Goal: Use online tool/utility: Utilize a website feature to perform a specific function

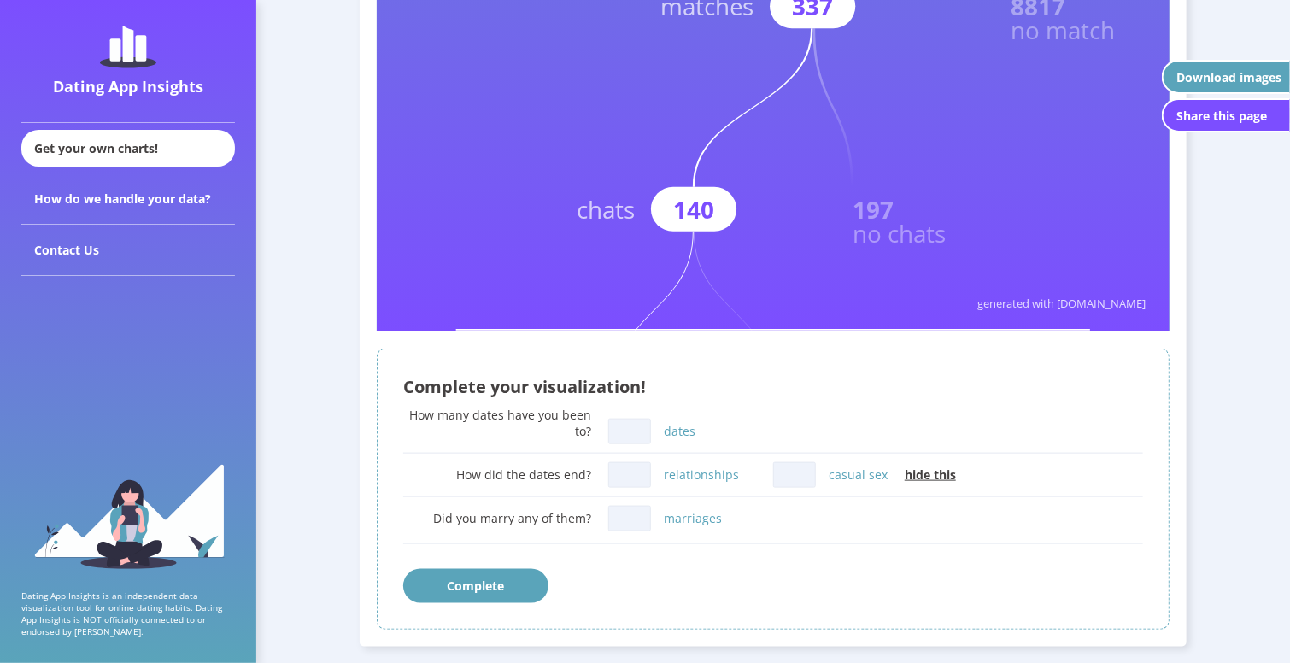
scroll to position [769, 0]
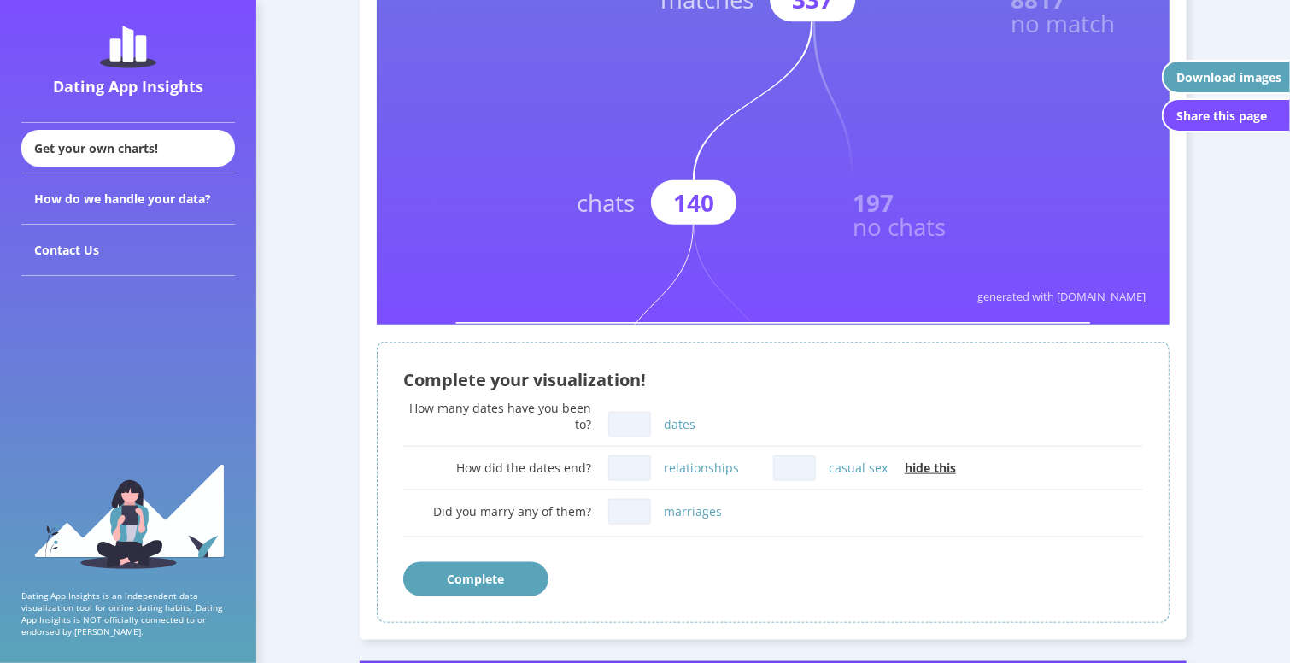
click at [622, 417] on input "dates" at bounding box center [629, 425] width 43 height 26
click at [480, 577] on button "Complete" at bounding box center [475, 579] width 145 height 34
click at [586, 420] on div "How many dates have you been to?" at bounding box center [497, 416] width 188 height 32
click at [636, 413] on input "dates" at bounding box center [629, 425] width 43 height 26
type input "2"
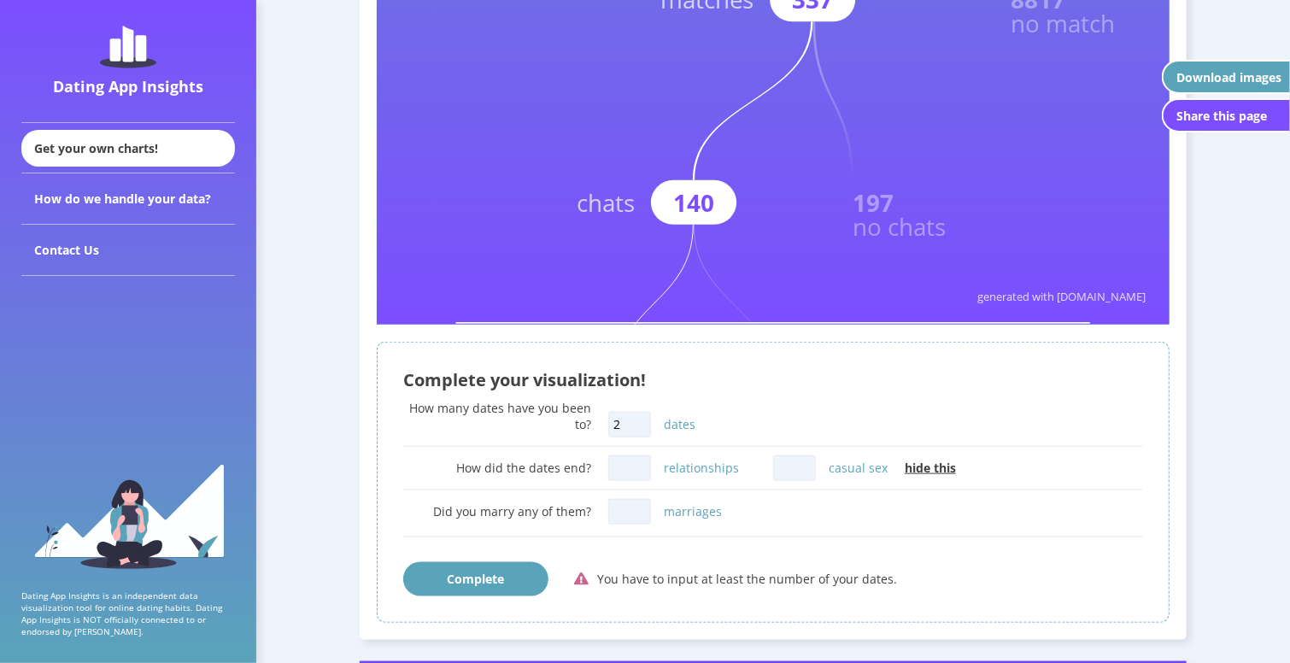
click at [633, 465] on input "relationships" at bounding box center [629, 468] width 43 height 26
click at [764, 457] on div "relationships" at bounding box center [690, 468] width 165 height 34
click at [432, 584] on button "Complete" at bounding box center [475, 579] width 145 height 34
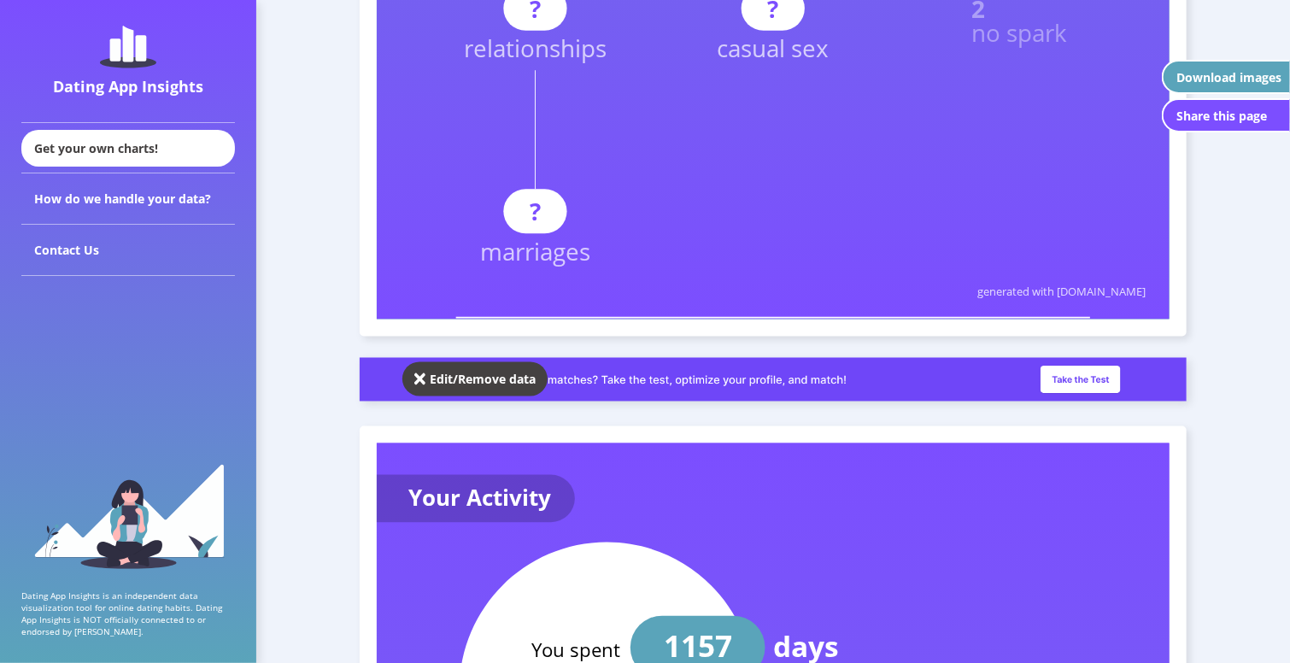
scroll to position [1373, 0]
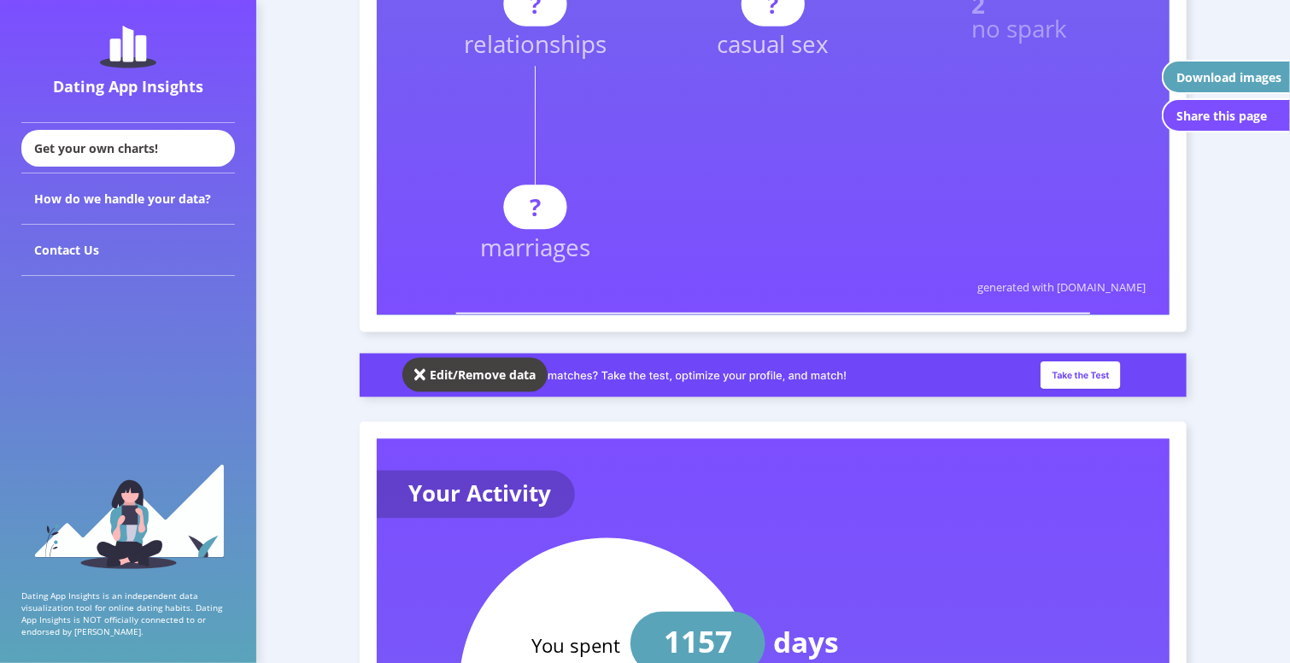
click at [507, 369] on div "Edit/Remove data" at bounding box center [483, 375] width 106 height 16
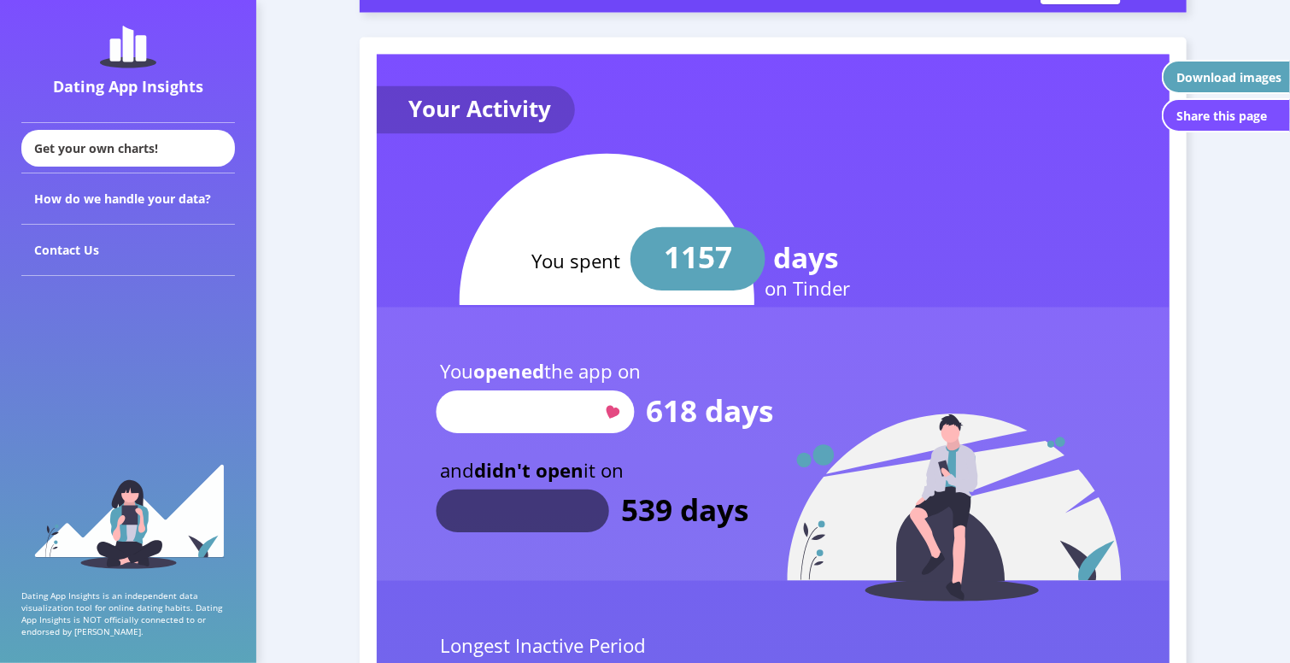
scroll to position [1076, 0]
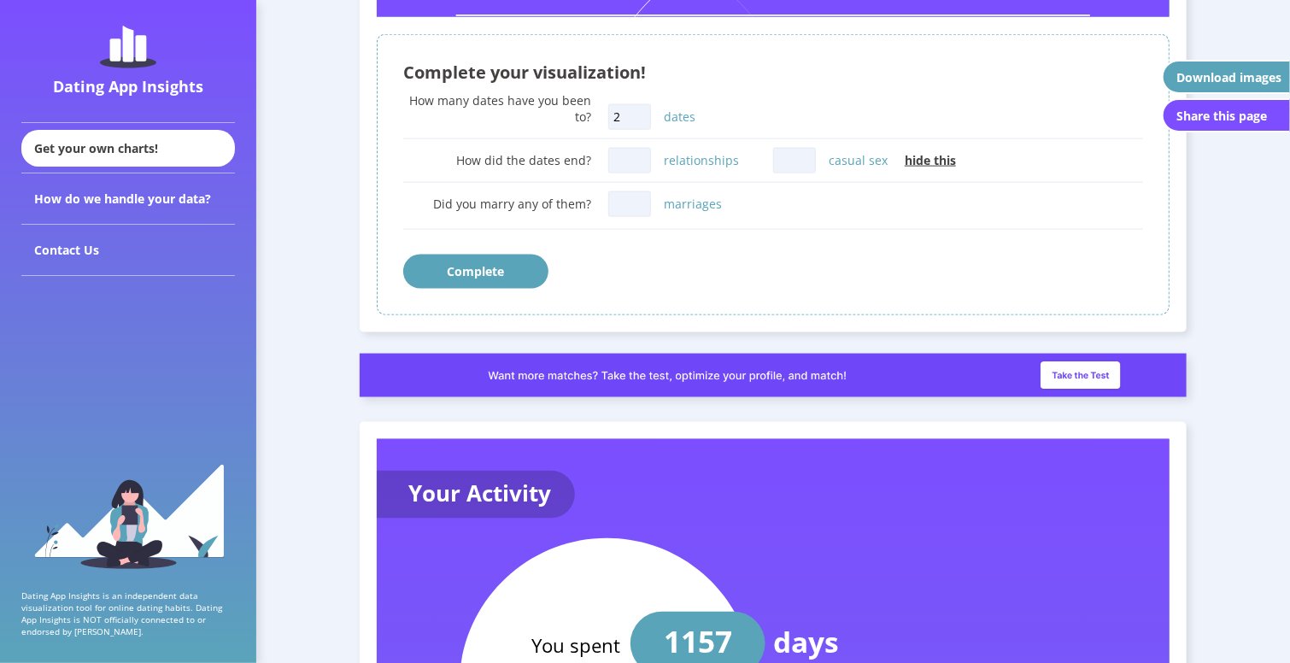
click at [639, 164] on input "relationships" at bounding box center [629, 161] width 43 height 26
click at [795, 161] on input "casual sex" at bounding box center [794, 161] width 43 height 26
type input "1"
click at [507, 265] on button "Complete" at bounding box center [475, 272] width 145 height 34
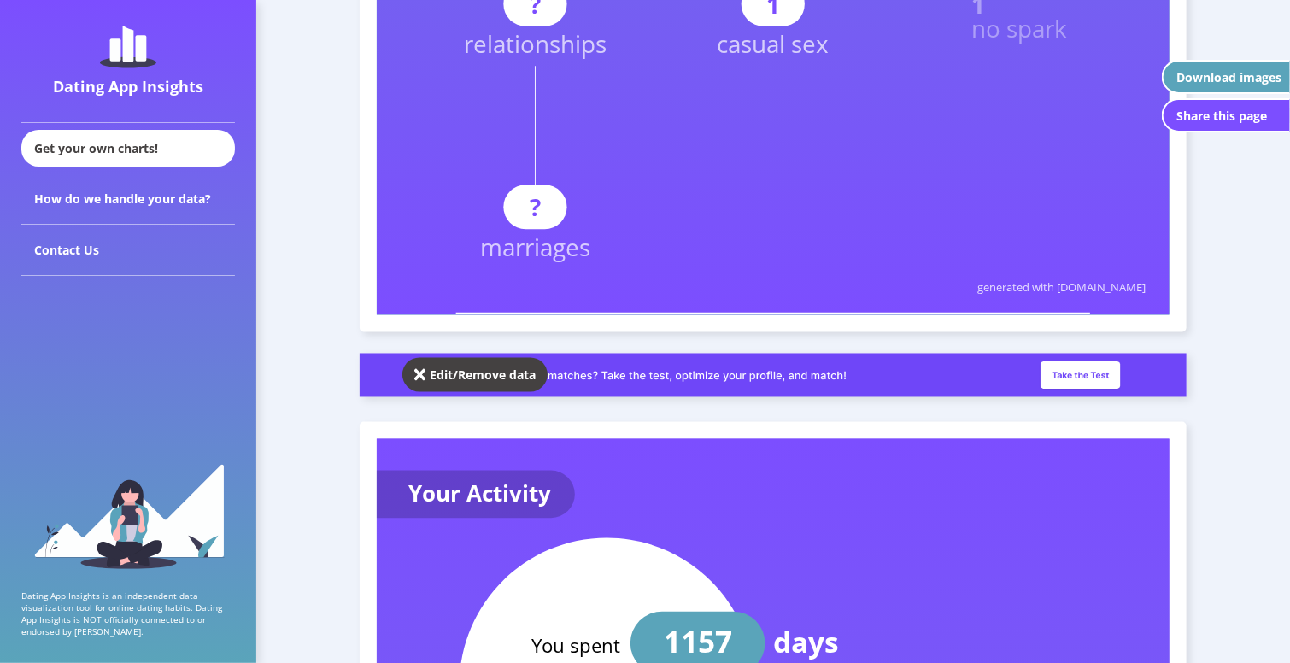
click at [491, 372] on div "Edit/Remove data" at bounding box center [483, 375] width 106 height 16
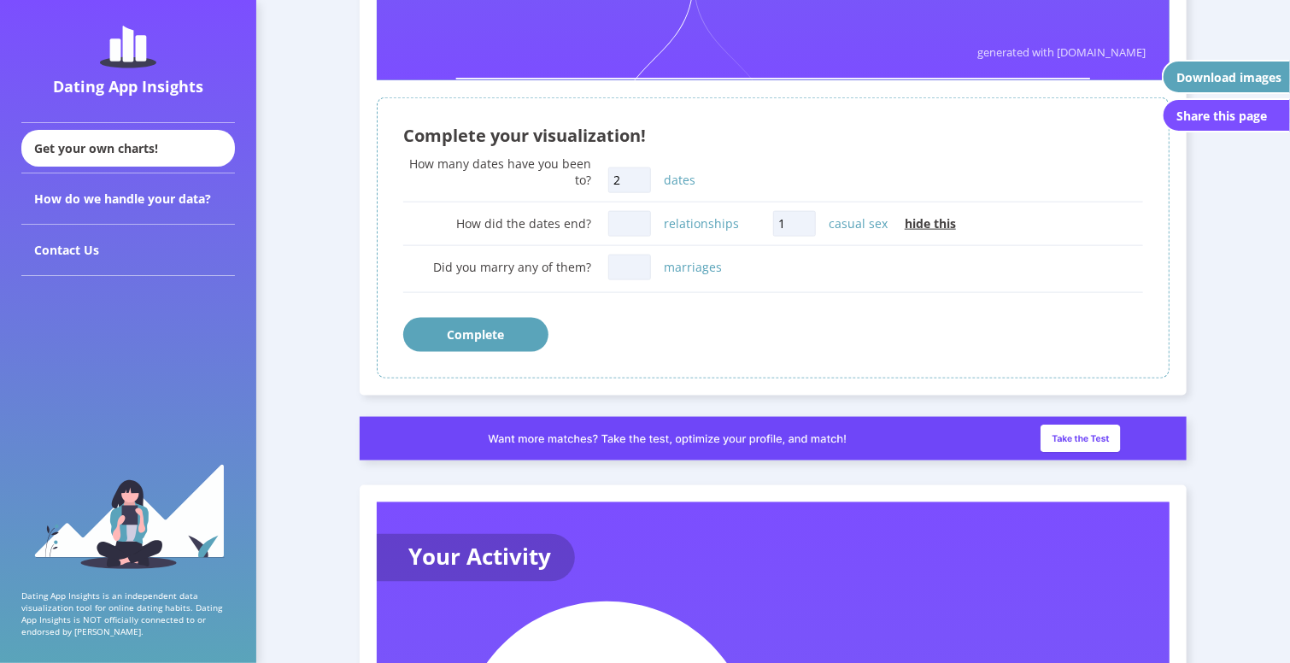
scroll to position [991, 0]
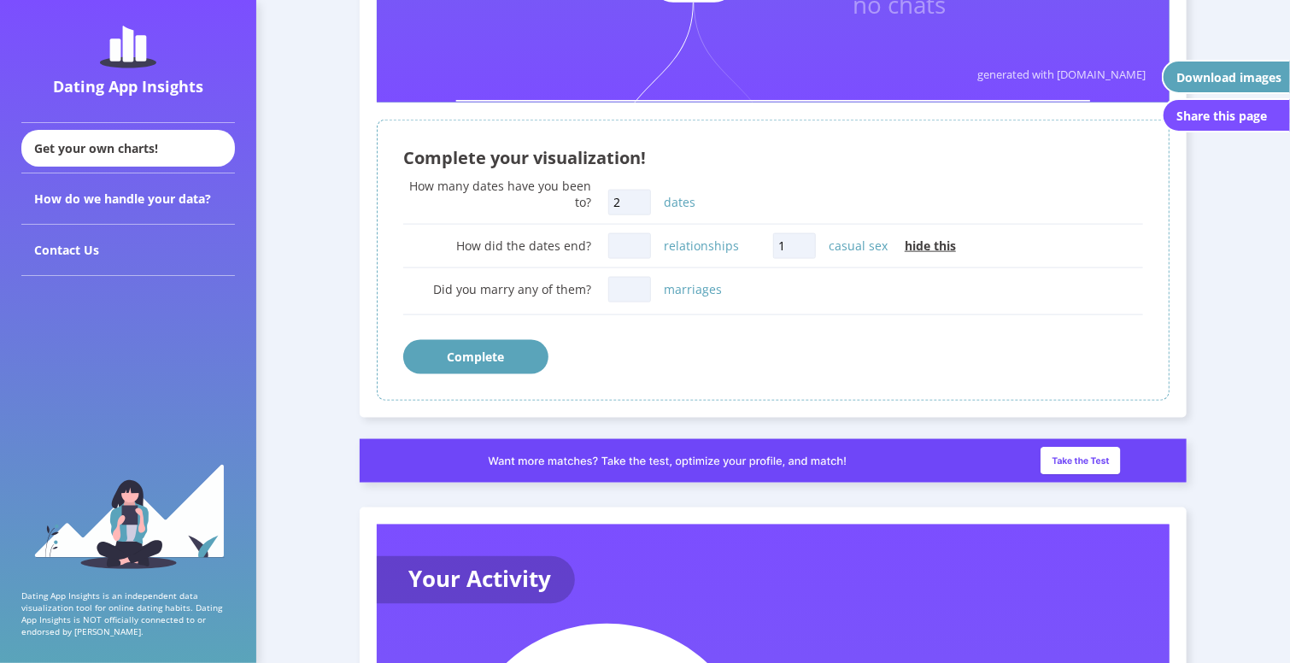
click at [625, 288] on input "marriages" at bounding box center [629, 290] width 43 height 26
type input "0"
click at [501, 360] on button "Complete" at bounding box center [475, 357] width 145 height 34
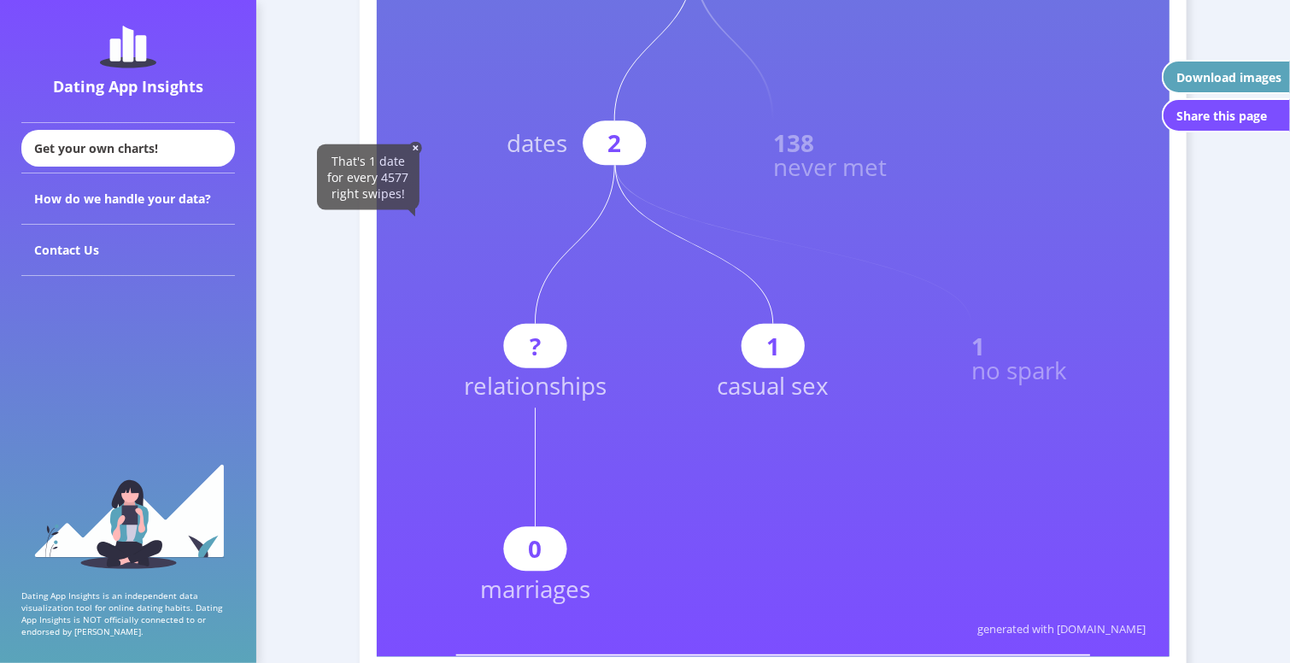
click at [528, 327] on rect at bounding box center [534, 346] width 63 height 44
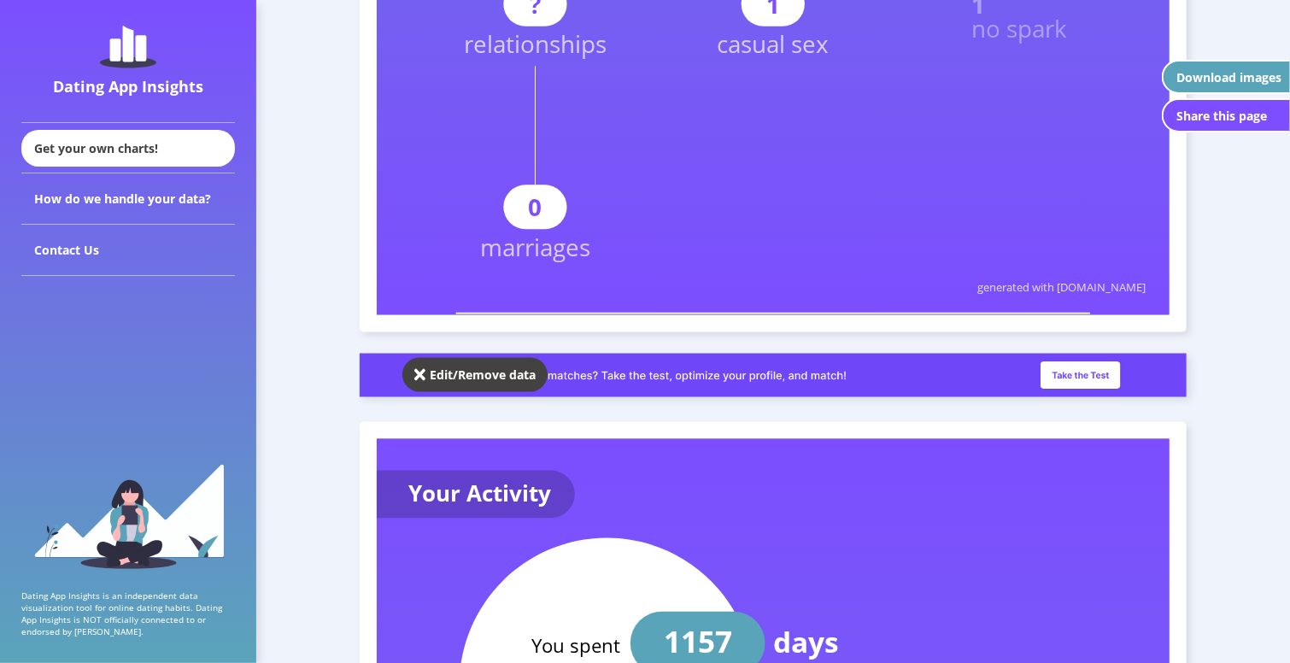
click at [507, 380] on div "Edit/Remove data" at bounding box center [483, 375] width 106 height 16
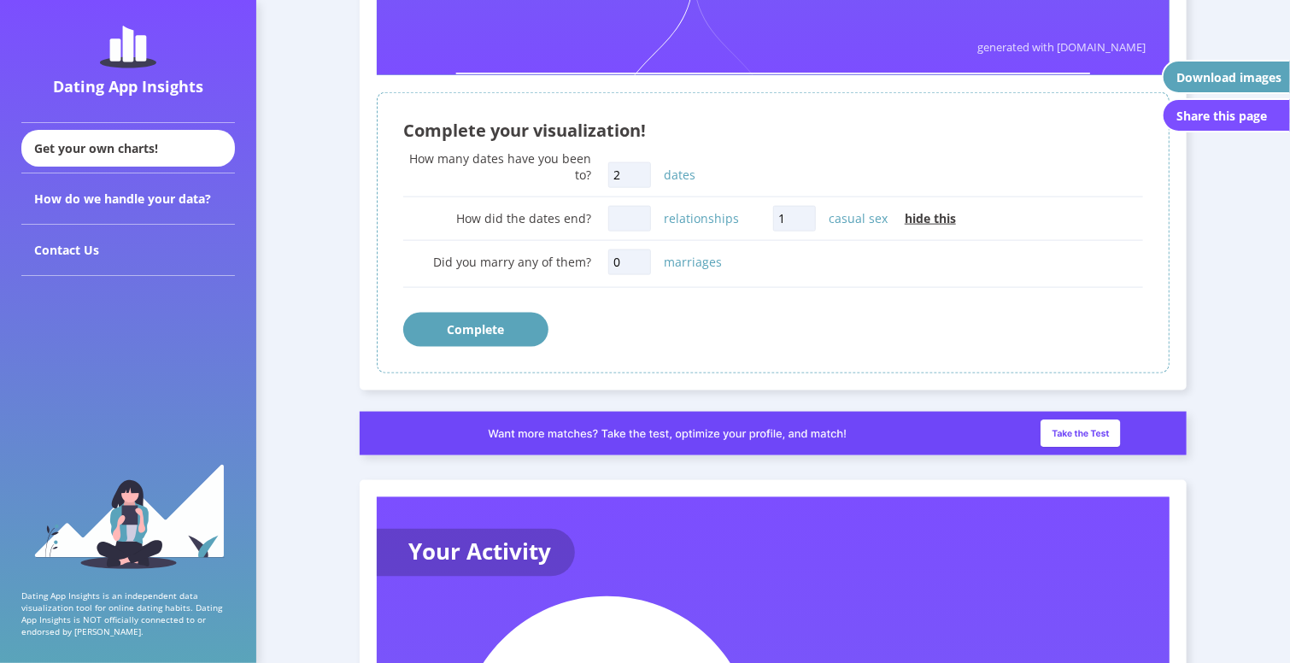
scroll to position [991, 0]
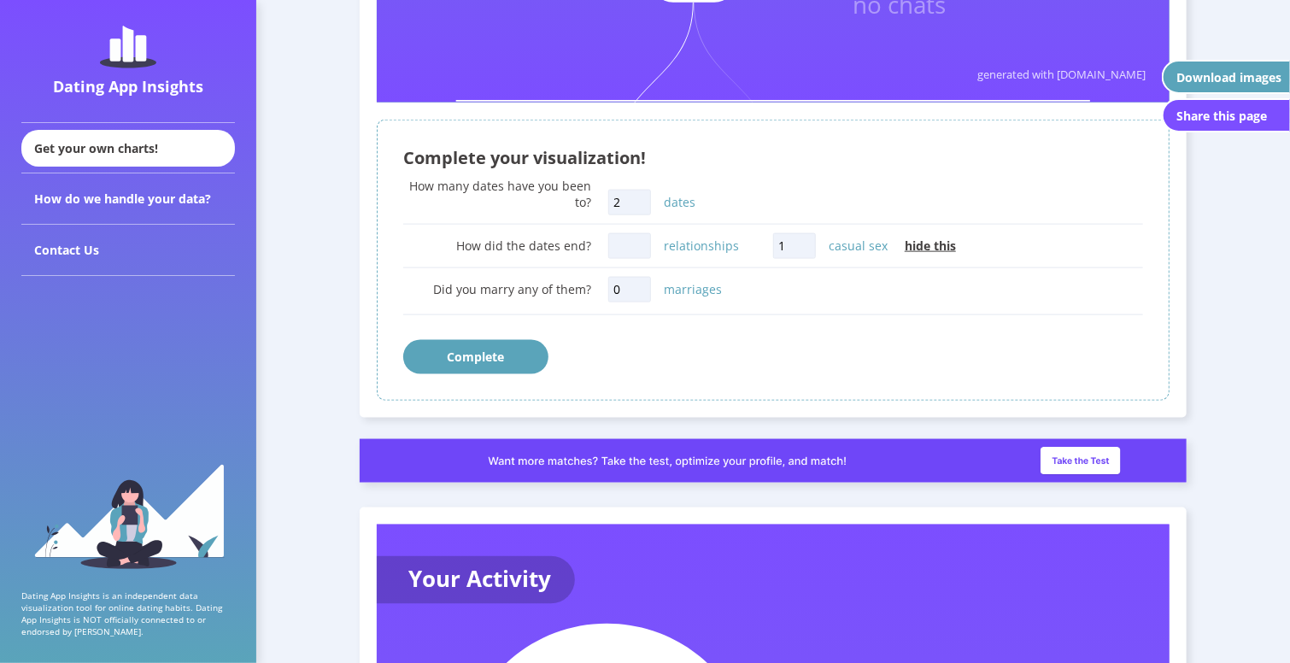
drag, startPoint x: 605, startPoint y: 249, endPoint x: 623, endPoint y: 249, distance: 18.0
click at [606, 249] on div "How did the dates end? relationships 1 casual sex hide this" at bounding box center [773, 246] width 740 height 34
click at [624, 249] on input "relationships" at bounding box center [629, 246] width 43 height 26
type input "0"
click at [503, 359] on button "Complete" at bounding box center [475, 357] width 145 height 34
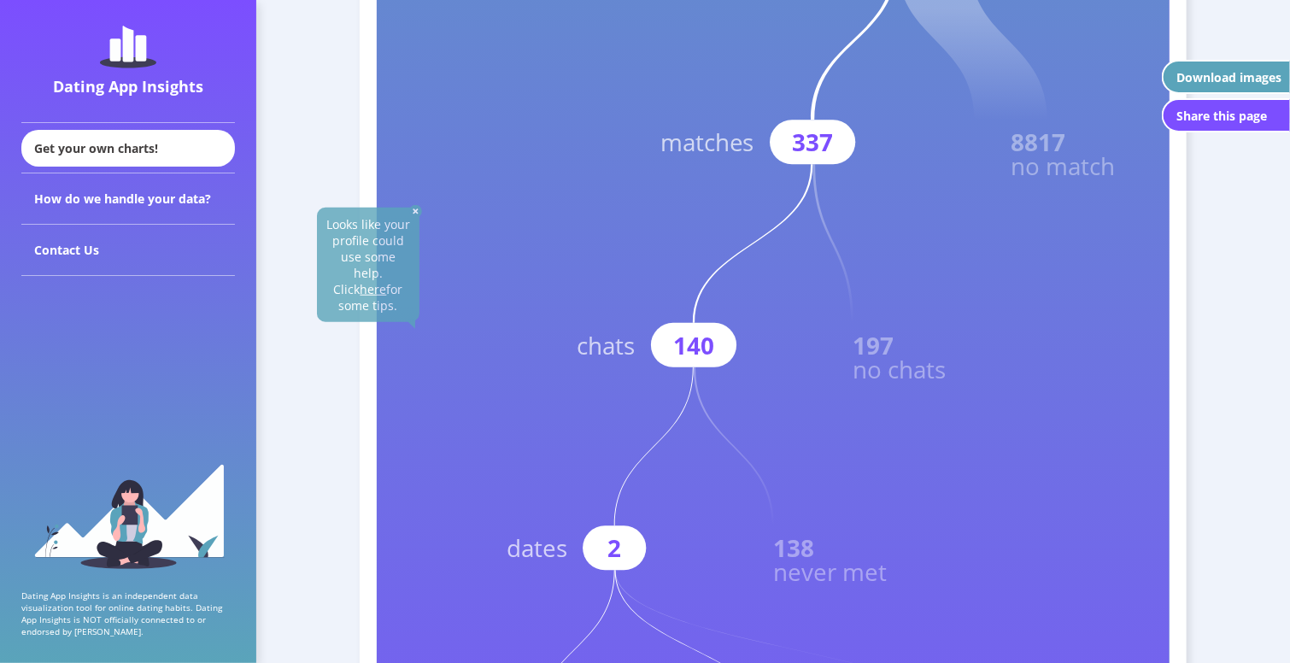
scroll to position [689, 0]
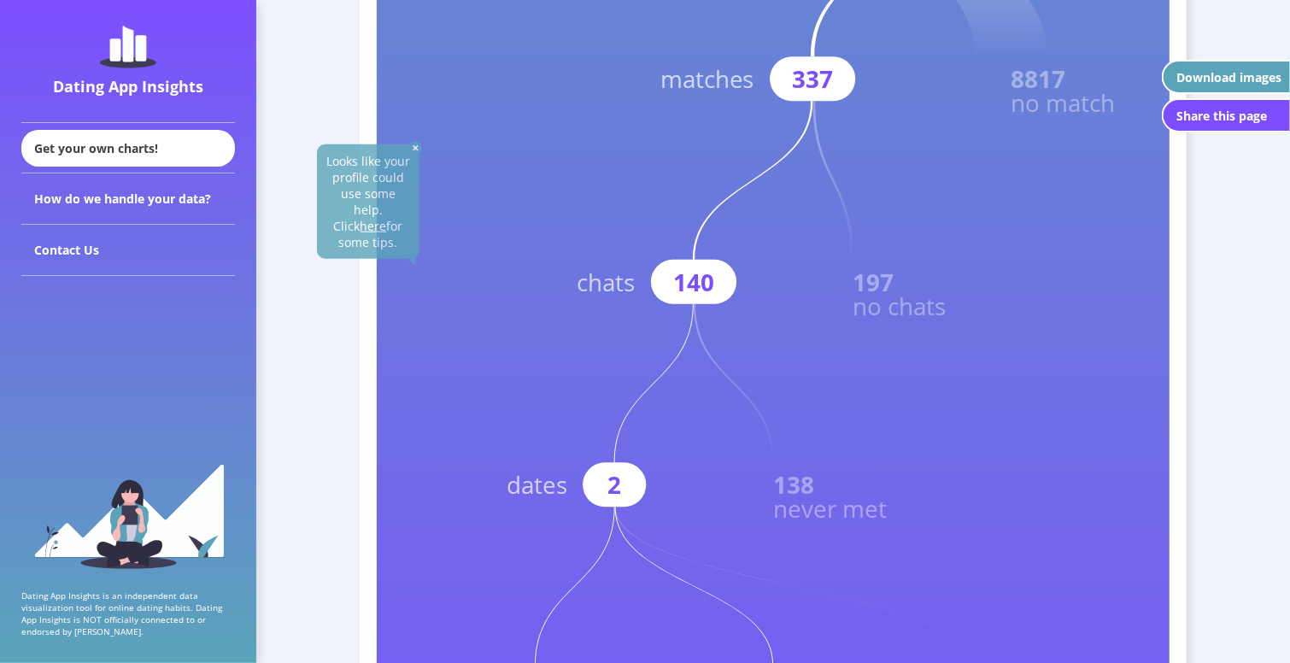
click at [417, 149] on img at bounding box center [415, 148] width 13 height 13
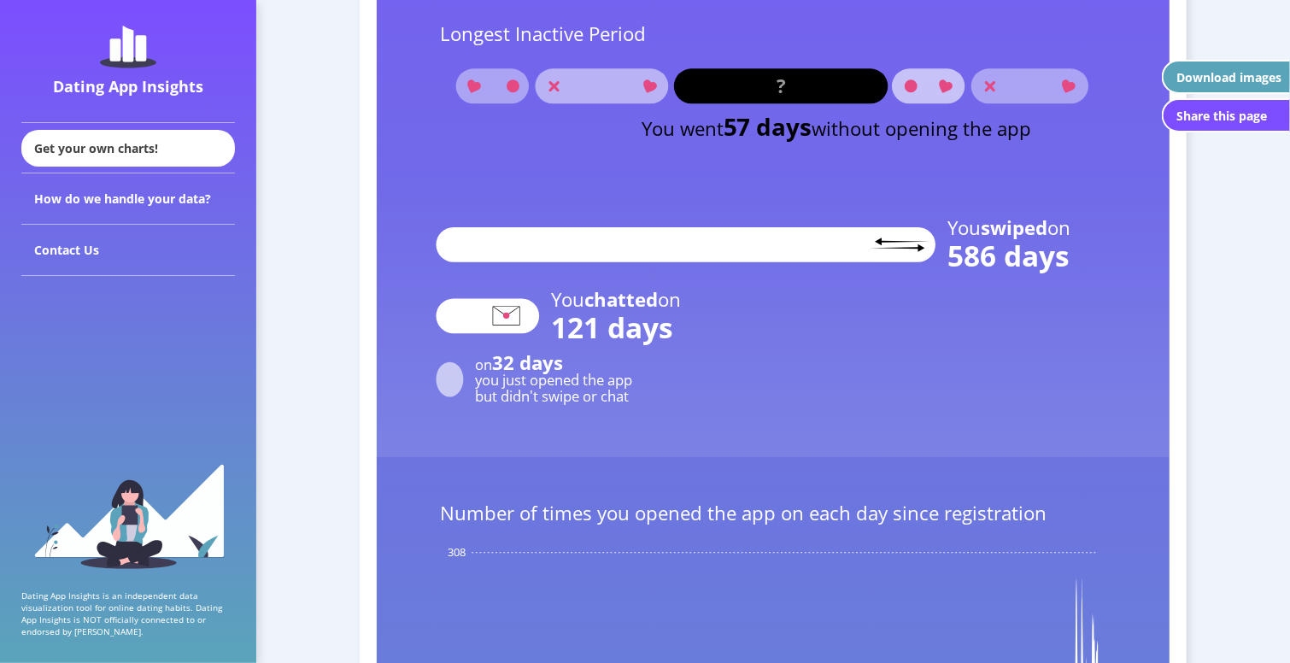
scroll to position [2398, 0]
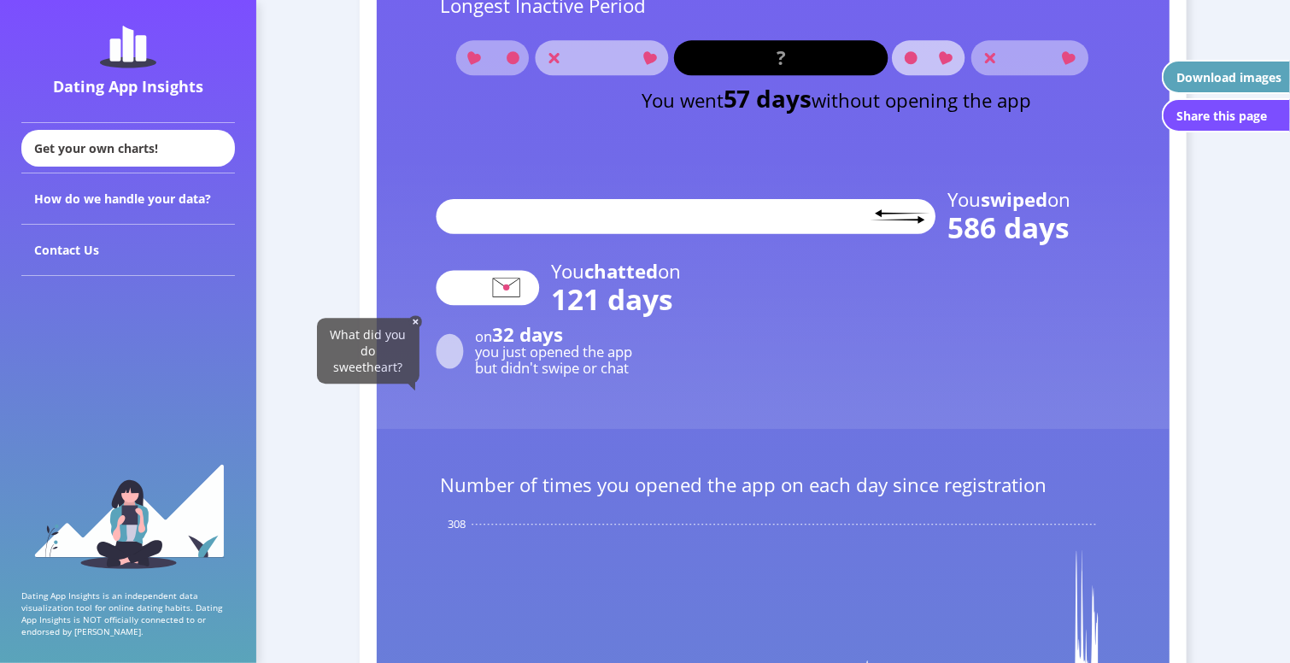
click at [407, 319] on div "What did you do sweetheart?" at bounding box center [368, 351] width 103 height 66
click at [409, 321] on div "What did you do sweetheart?" at bounding box center [368, 351] width 103 height 66
click at [411, 321] on img at bounding box center [415, 321] width 13 height 13
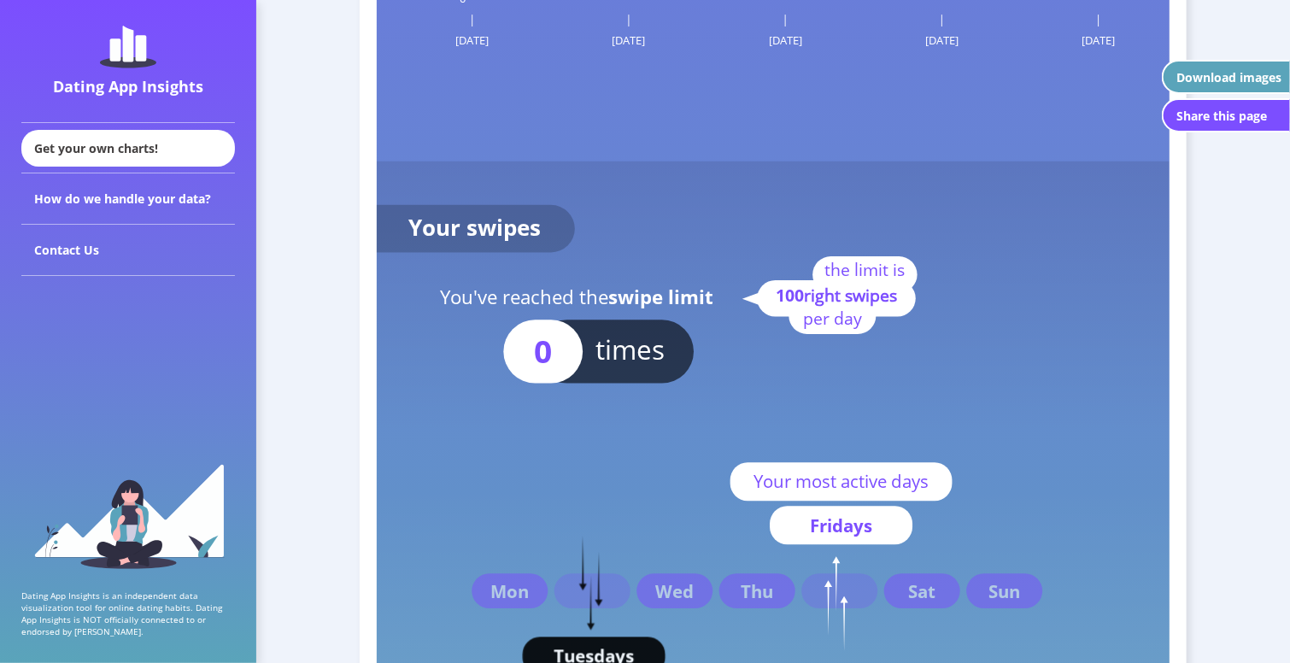
scroll to position [3166, 0]
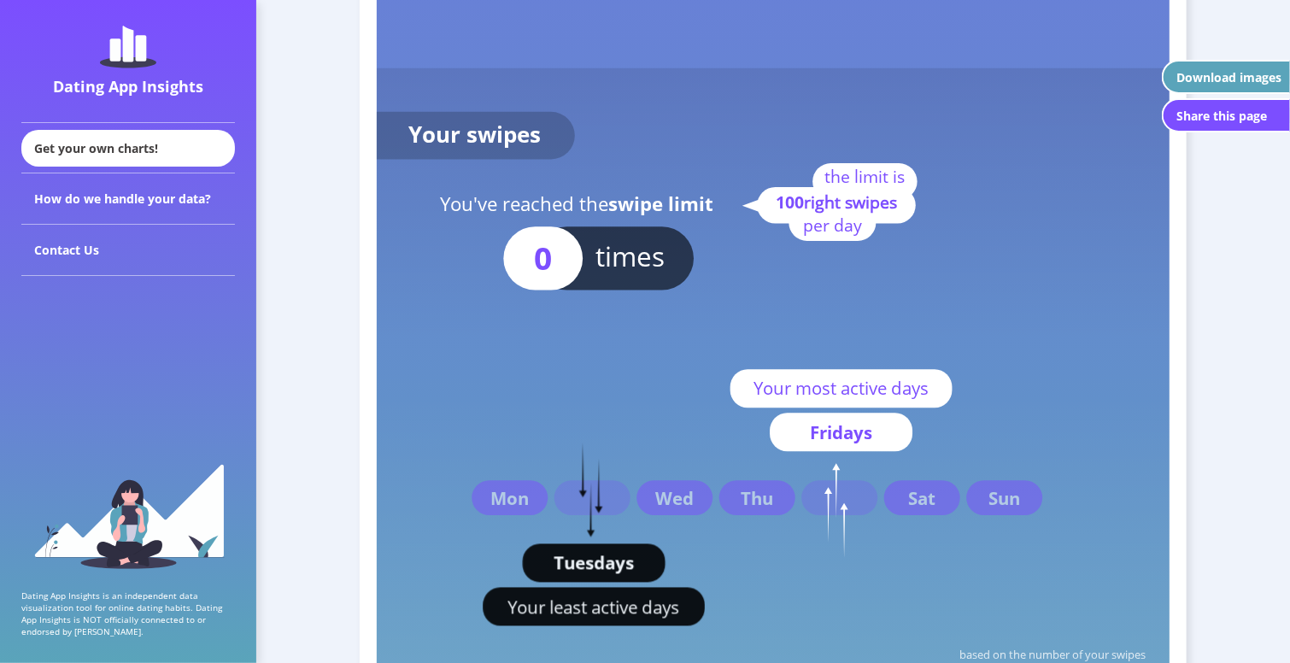
drag, startPoint x: 559, startPoint y: 251, endPoint x: 702, endPoint y: 251, distance: 142.7
click at [702, 251] on g "Your swipes You've reached the swipe limit times 0 the limit is 100 right swipe…" at bounding box center [761, 204] width 817 height 273
click at [567, 255] on rect at bounding box center [542, 258] width 79 height 63
click at [560, 275] on rect at bounding box center [542, 258] width 79 height 63
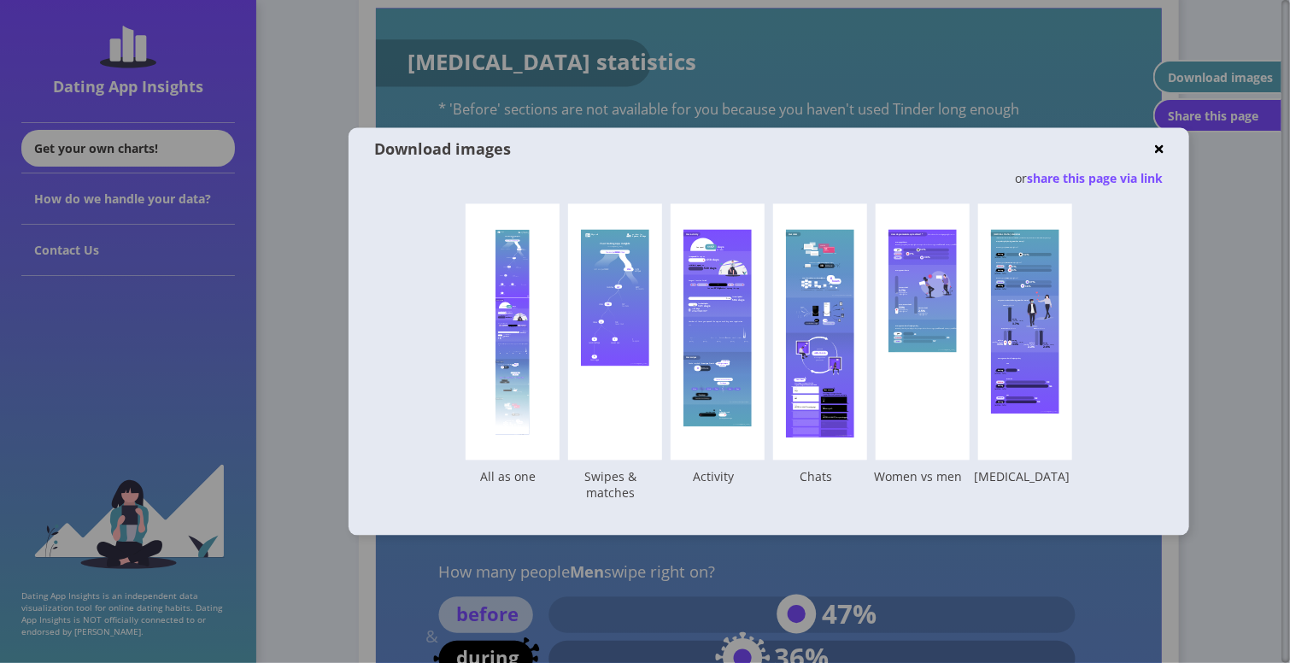
scroll to position [8292, 0]
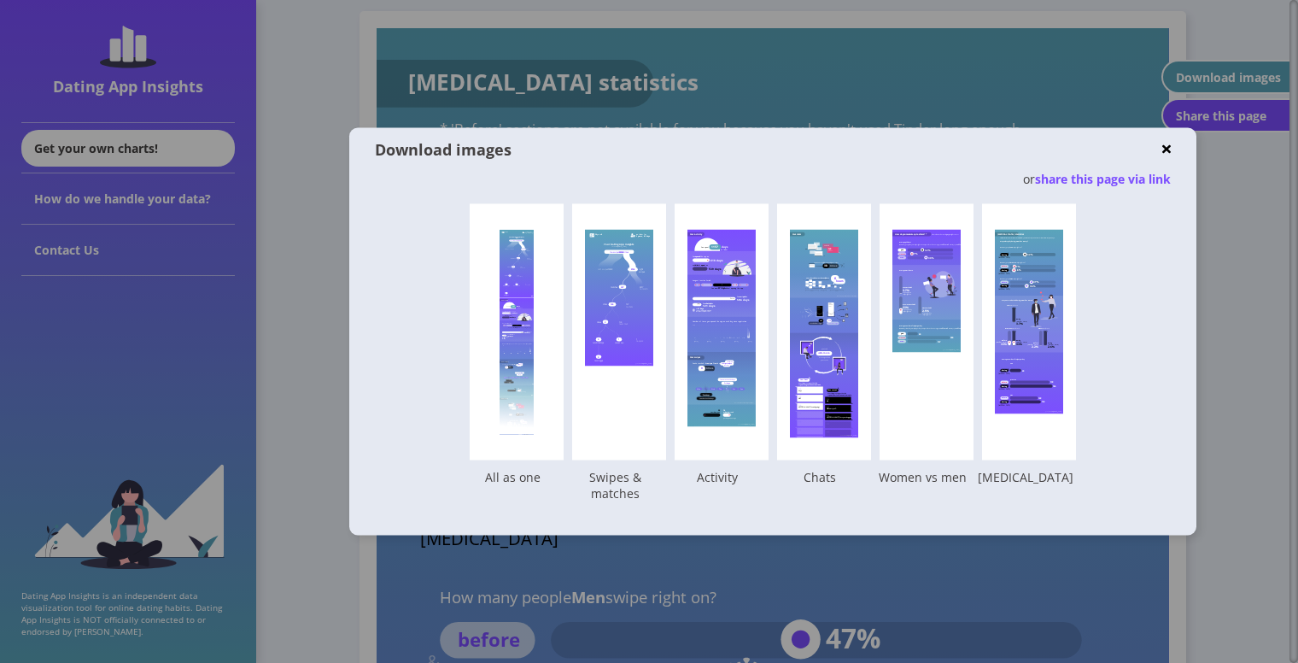
click at [353, 500] on div "Download images or share this page via link Your Dating App Insights created wi…" at bounding box center [772, 331] width 847 height 407
click at [1169, 150] on img at bounding box center [1167, 149] width 9 height 13
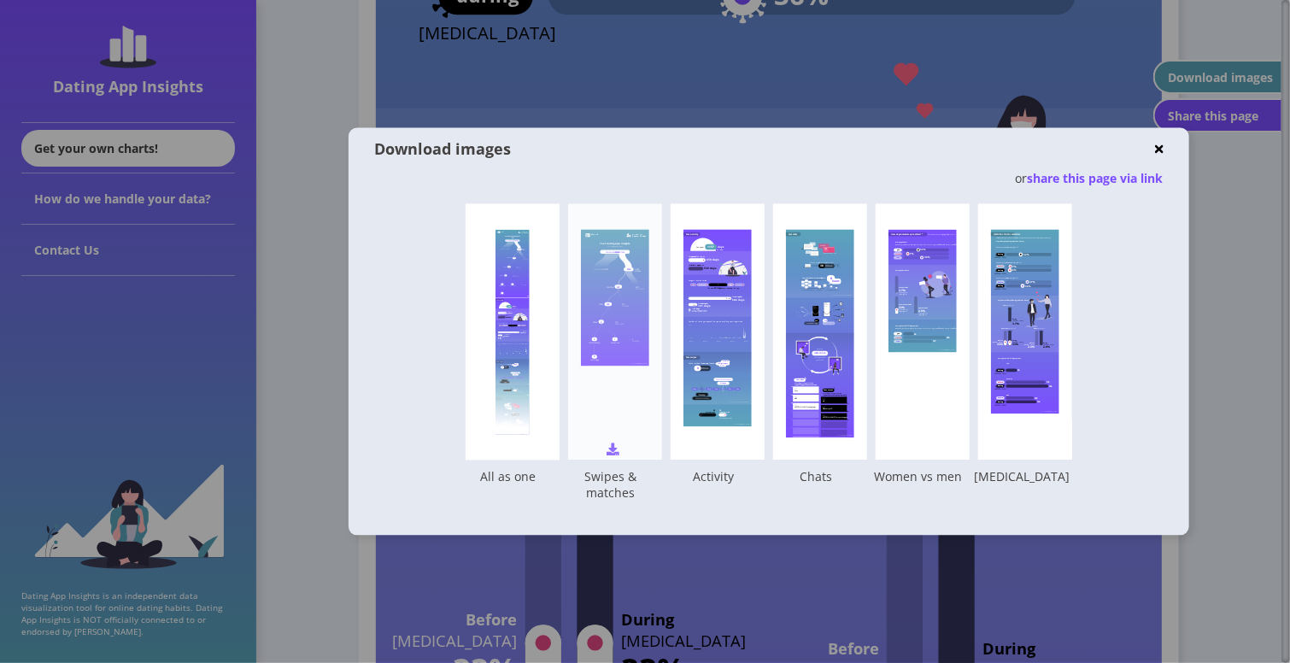
scroll to position [8975, 0]
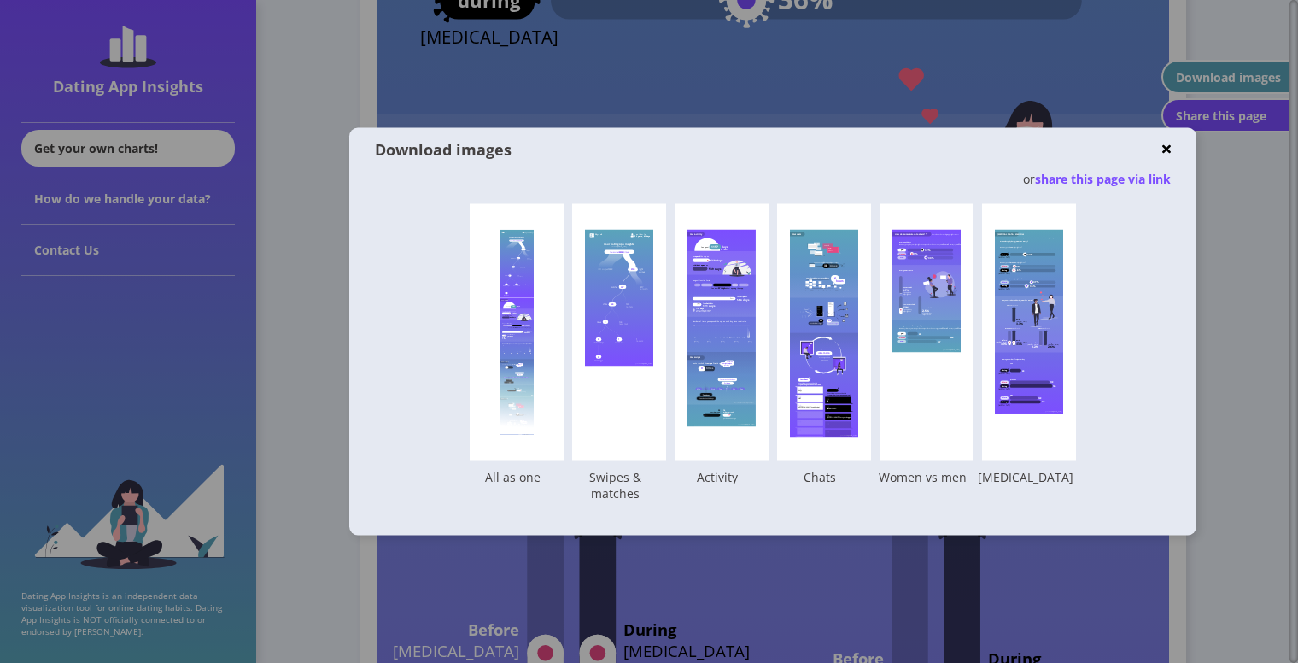
click at [1165, 149] on img at bounding box center [1167, 149] width 9 height 13
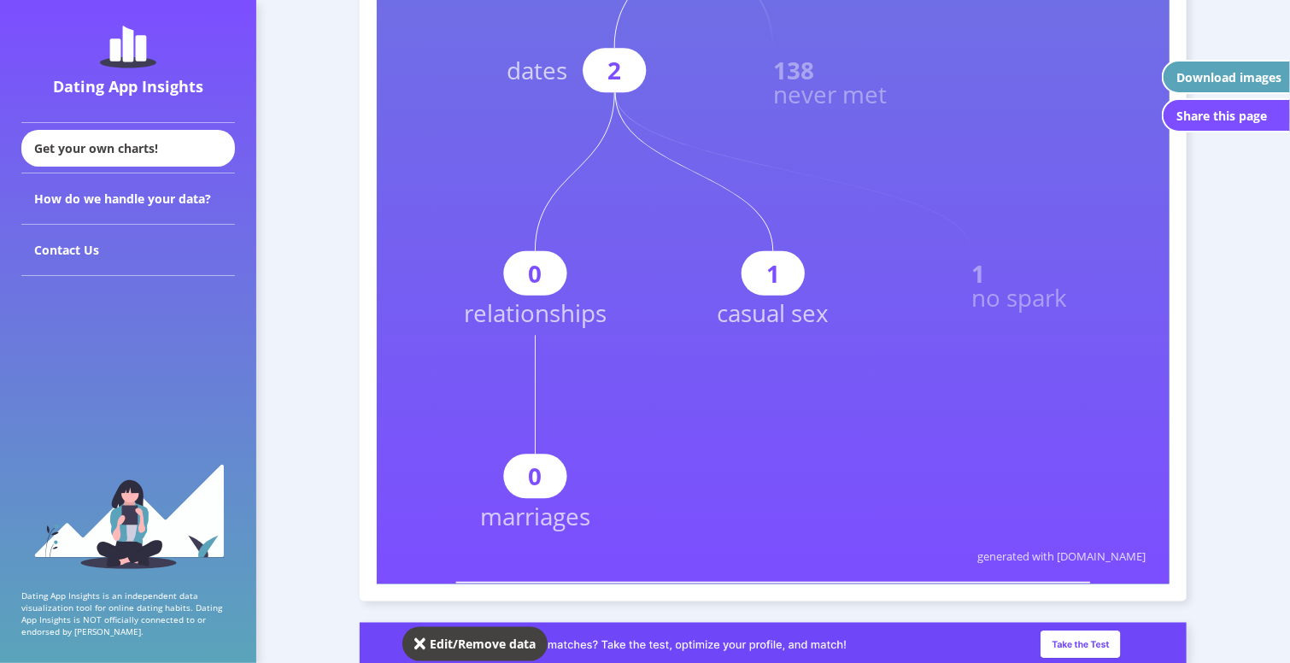
scroll to position [0, 0]
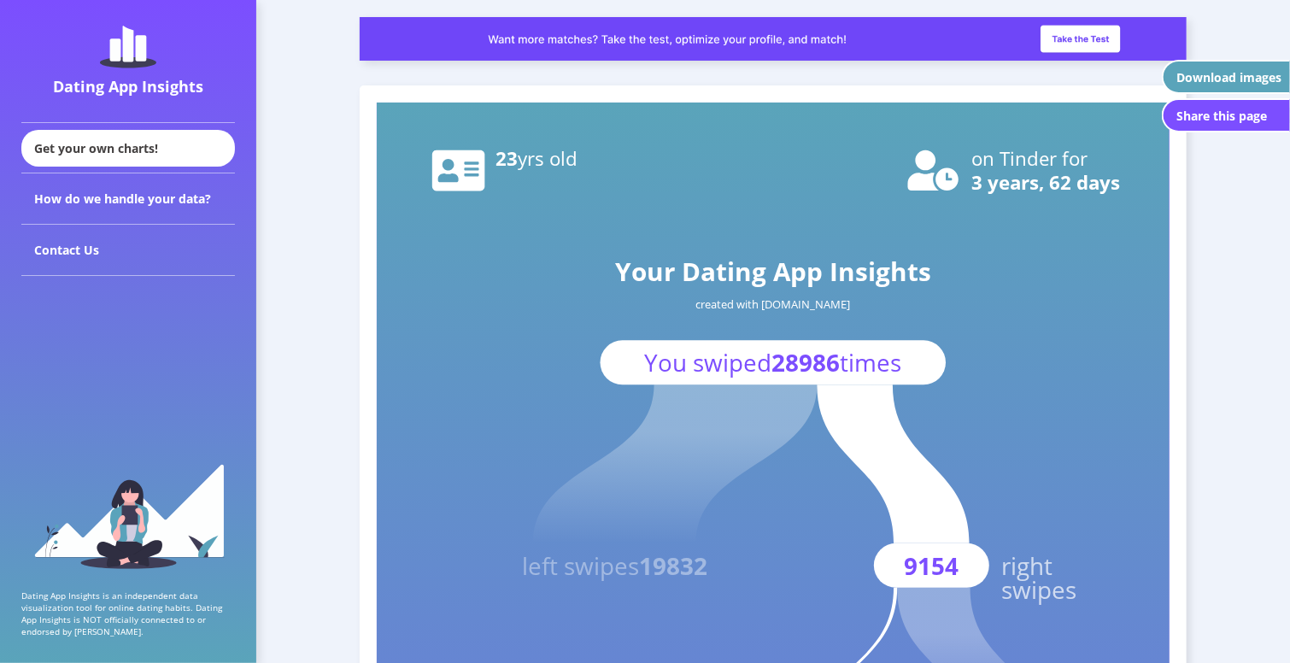
drag, startPoint x: 475, startPoint y: 219, endPoint x: 513, endPoint y: 116, distance: 109.5
